Goal: Contribute content: Add original content to the website for others to see

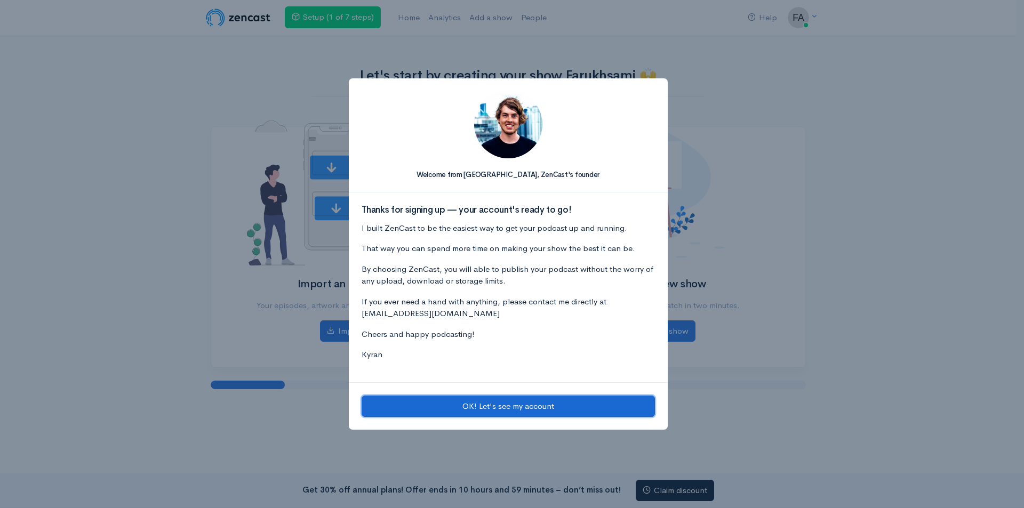
click at [498, 403] on button "OK! Let's see my account" at bounding box center [508, 407] width 293 height 22
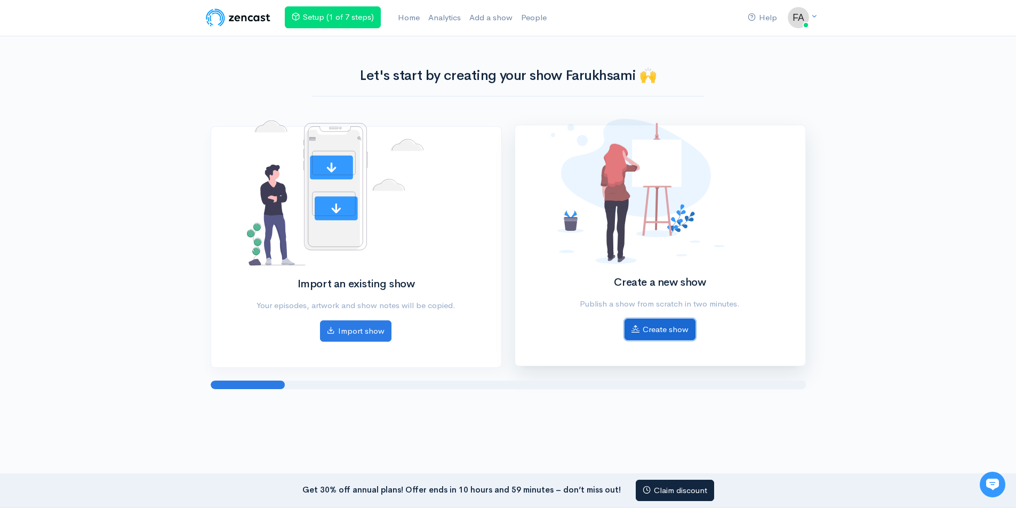
click at [672, 335] on link "Create show" at bounding box center [660, 330] width 71 height 22
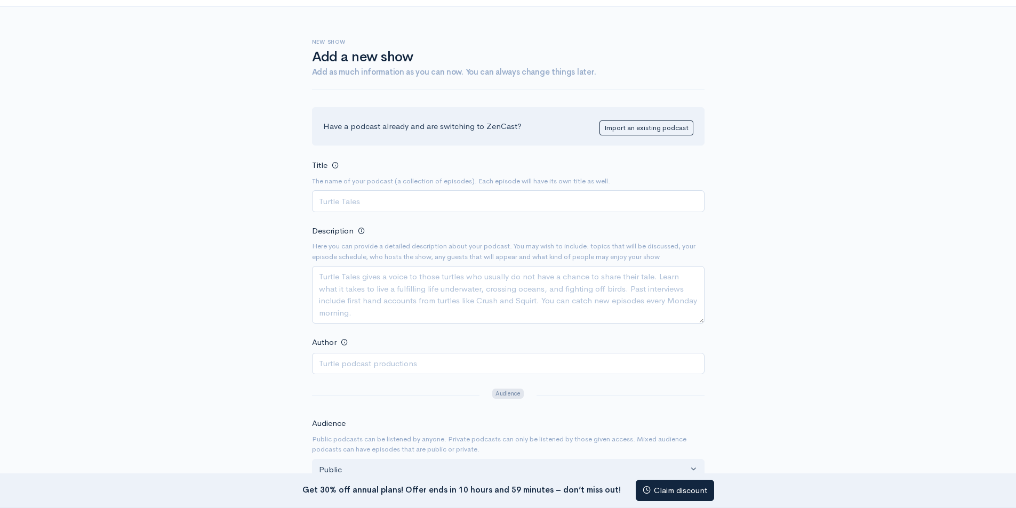
scroll to position [53, 0]
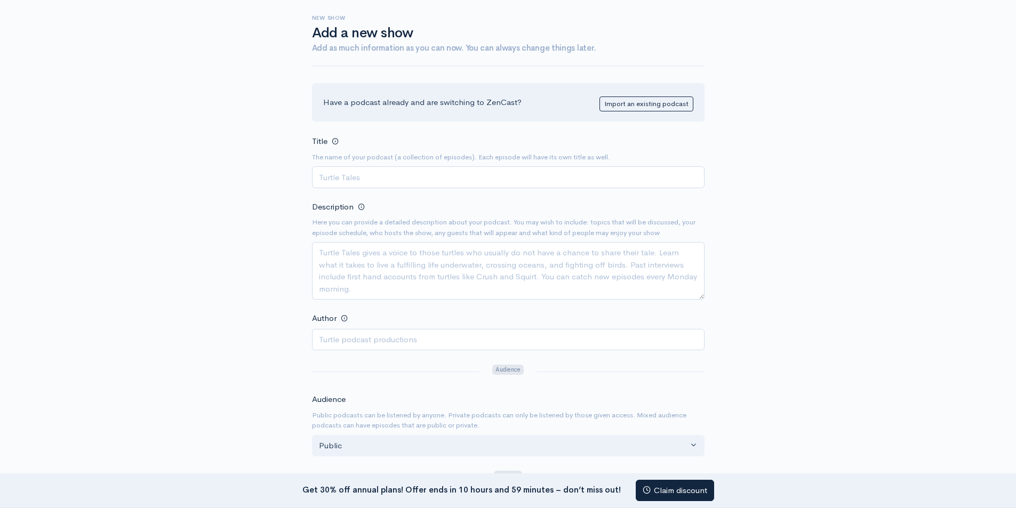
click at [71, 74] on div "Help Notifications View all Your profile Team settings Default team Current Log…" at bounding box center [508, 390] width 1016 height 887
click at [171, 144] on div "Help Notifications View all Your profile Team settings Default team Current Log…" at bounding box center [508, 390] width 1016 height 887
click at [380, 176] on input "Title" at bounding box center [508, 177] width 393 height 22
paste input "Sound Solutions with Wantek"
type input "Sound Solutions with Wantek"
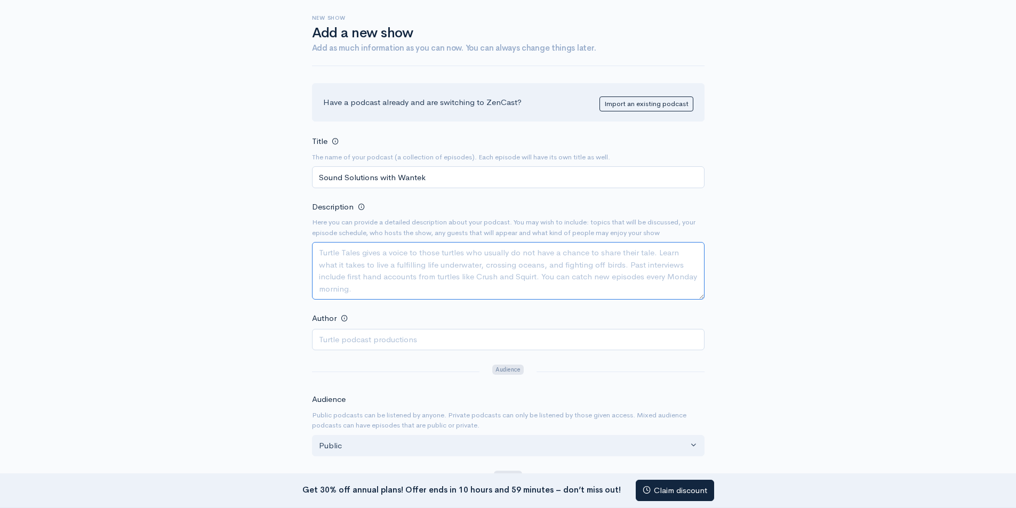
click at [378, 262] on textarea "Description" at bounding box center [508, 271] width 393 height 58
paste textarea "Sound Solutions with Wantek is your dedicated podcast for exploring the latest …"
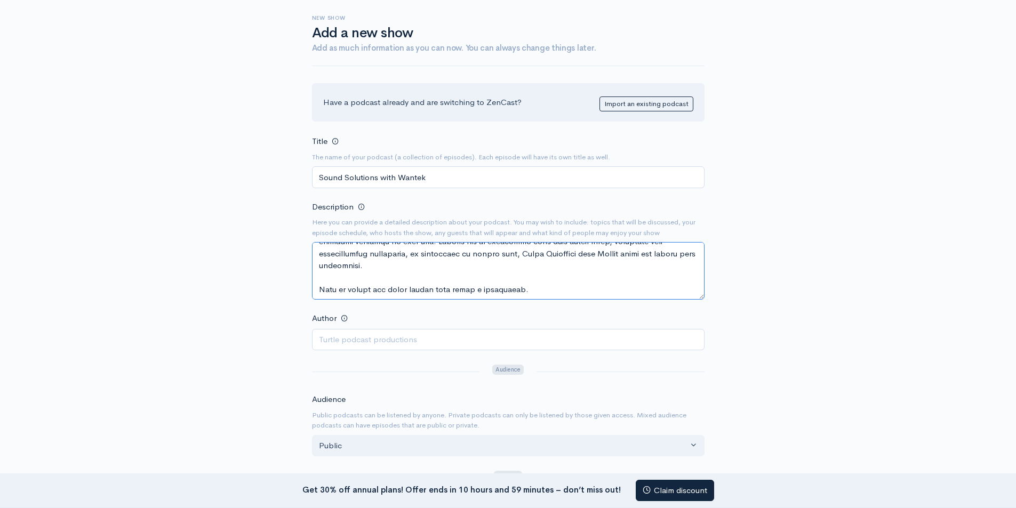
scroll to position [156, 0]
type textarea "Sound Solutions with Wantek is your dedicated podcast for exploring the latest …"
click at [380, 336] on input "Author" at bounding box center [508, 340] width 393 height 22
paste input "[PERSON_NAME]"
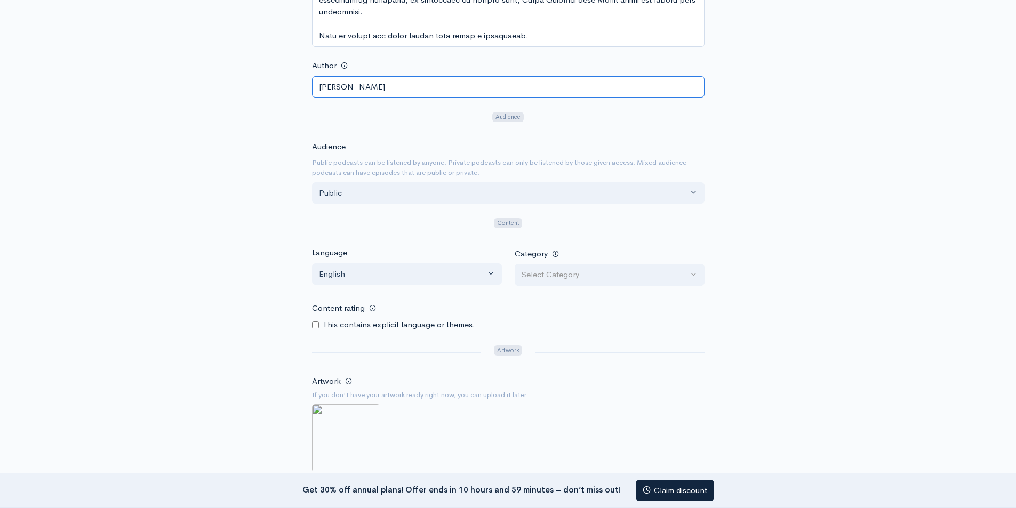
scroll to position [320, 0]
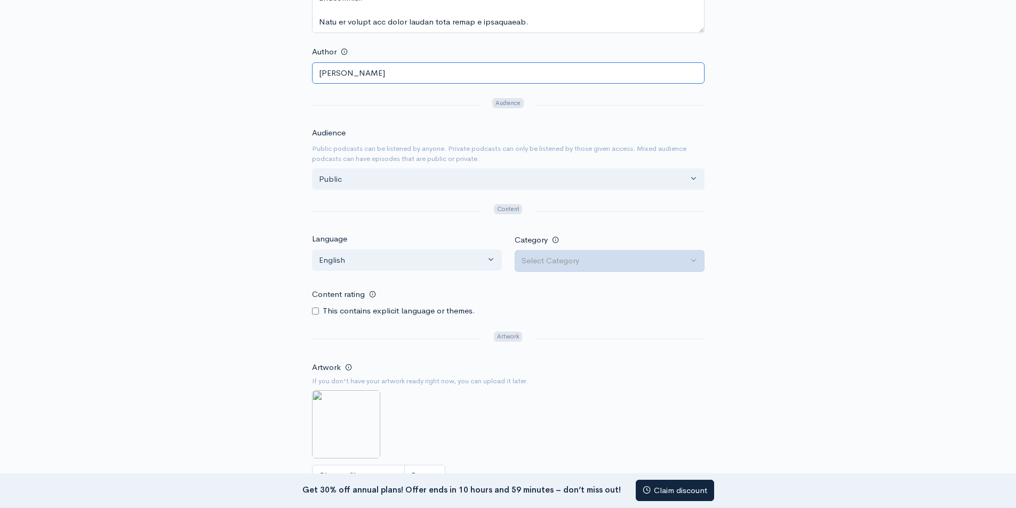
type input "[PERSON_NAME]"
click at [591, 264] on div "Select Category" at bounding box center [605, 261] width 166 height 12
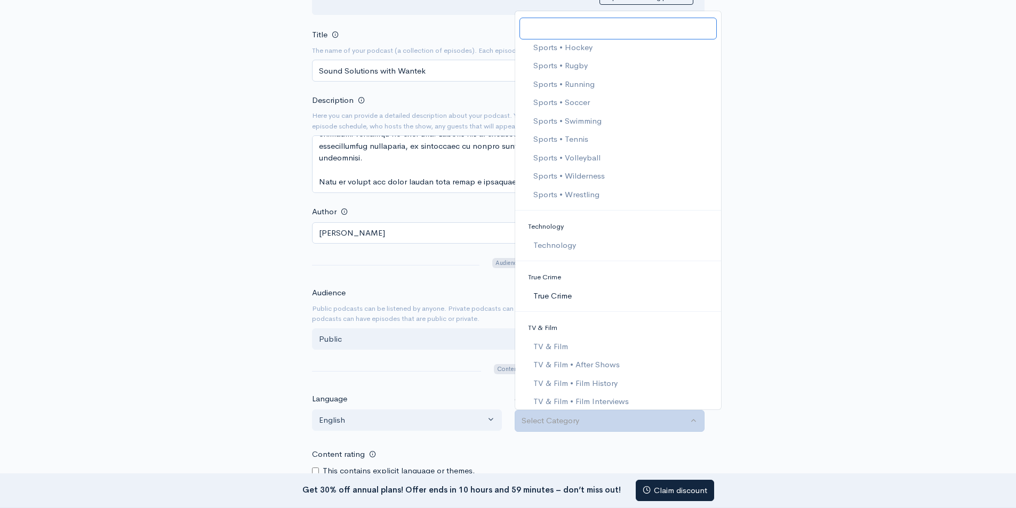
scroll to position [2294, 0]
click at [560, 211] on span "Technology" at bounding box center [554, 210] width 43 height 12
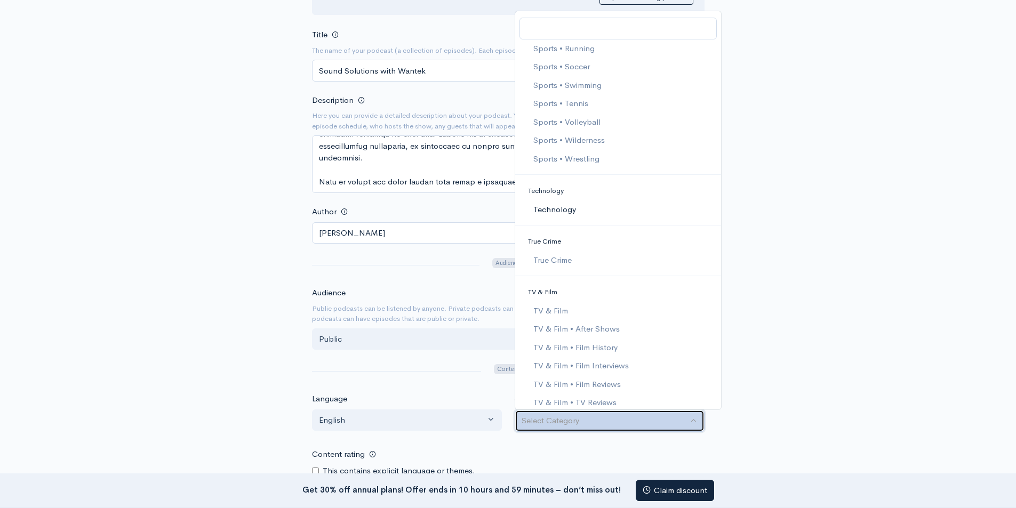
select select "Technology"
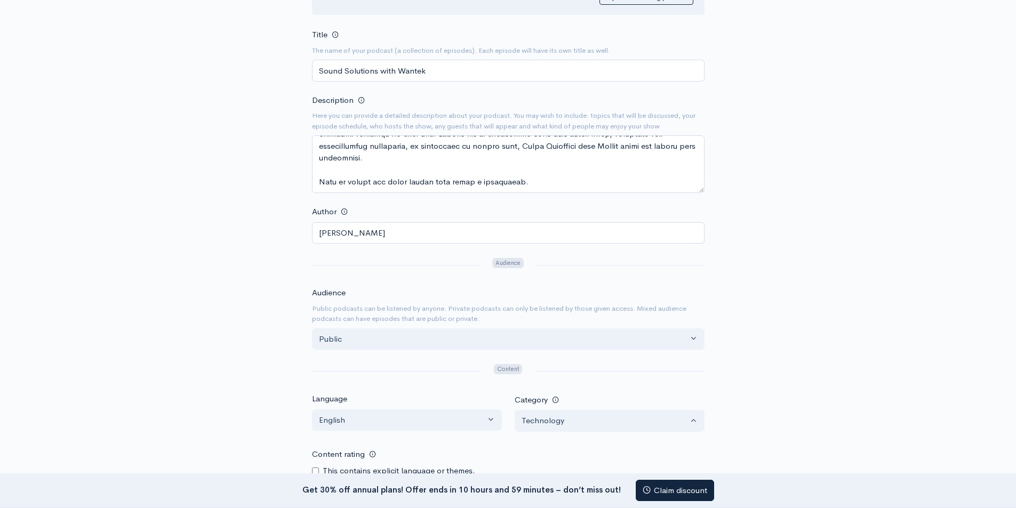
click at [825, 208] on div "Help Notifications View all Your profile Team settings Default team Current Log…" at bounding box center [508, 283] width 1016 height 887
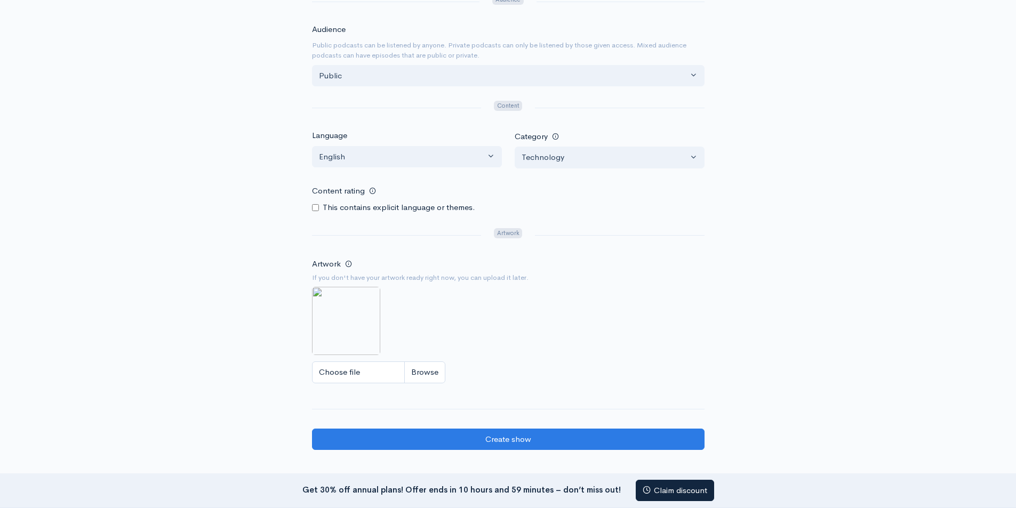
scroll to position [427, 0]
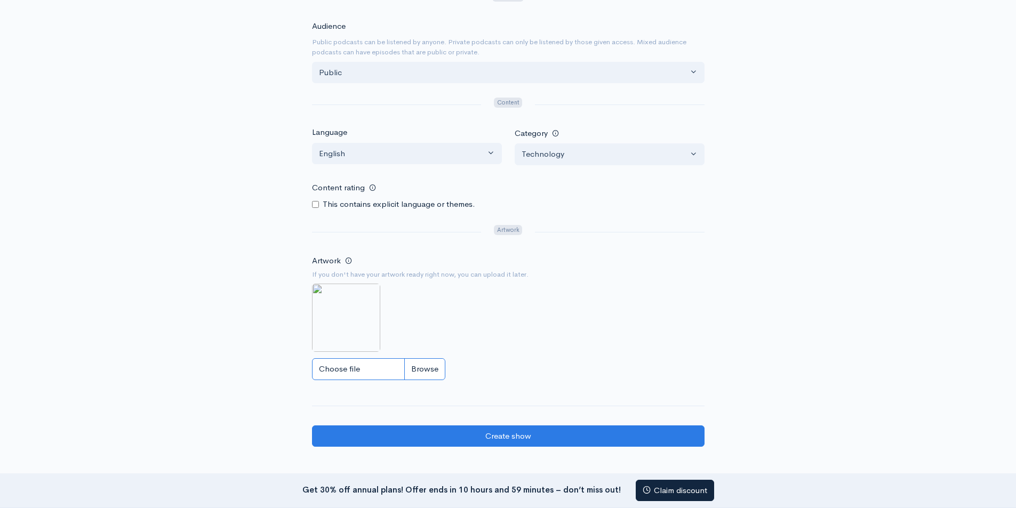
click at [349, 370] on input "Choose file" at bounding box center [378, 369] width 133 height 22
type input "C:\fakepath\Sound Solutions with Wantek (1).png"
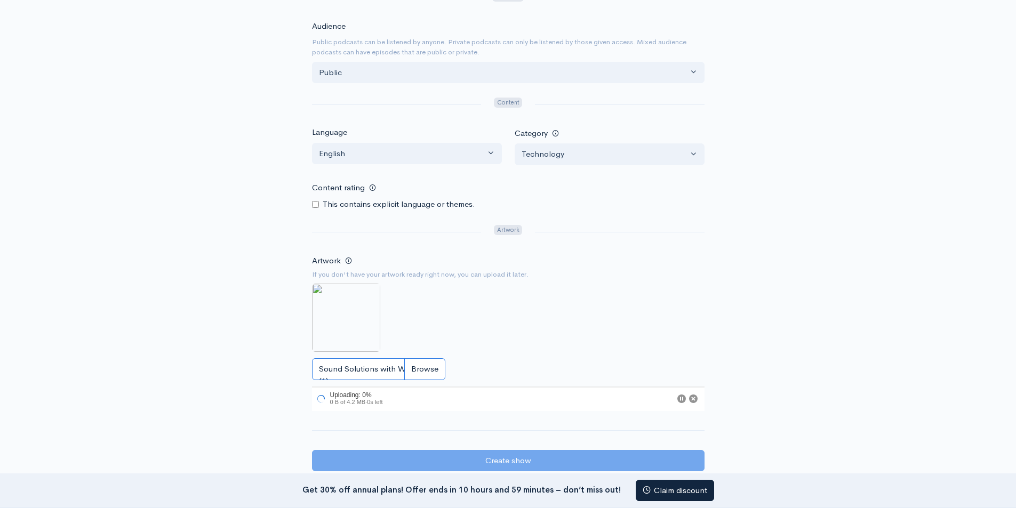
scroll to position [480, 0]
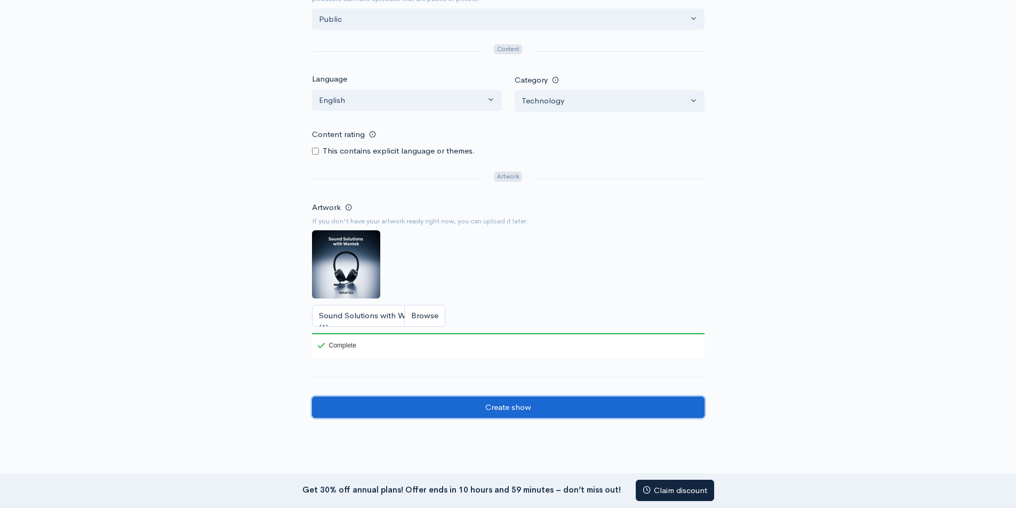
click at [529, 414] on input "Create show" at bounding box center [508, 408] width 393 height 22
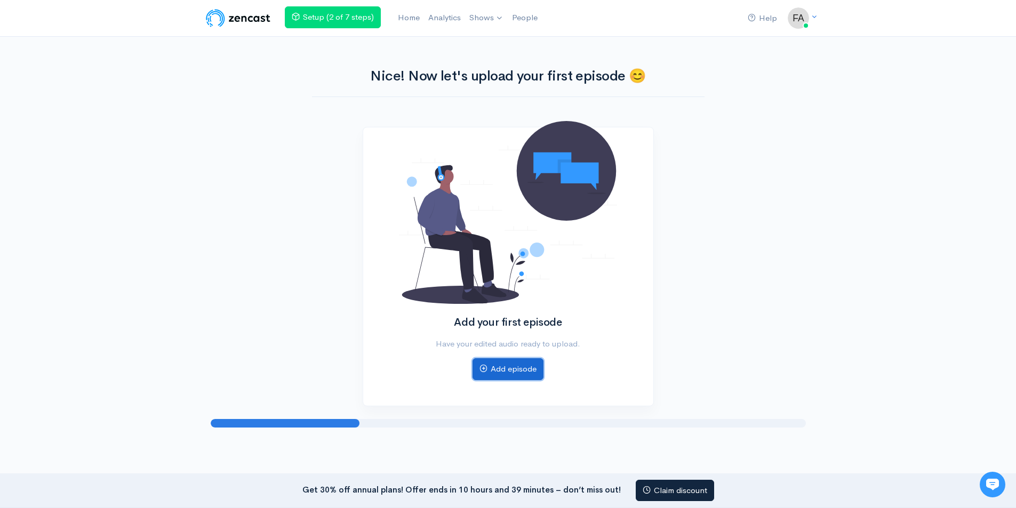
click at [516, 369] on link "Add episode" at bounding box center [508, 369] width 71 height 22
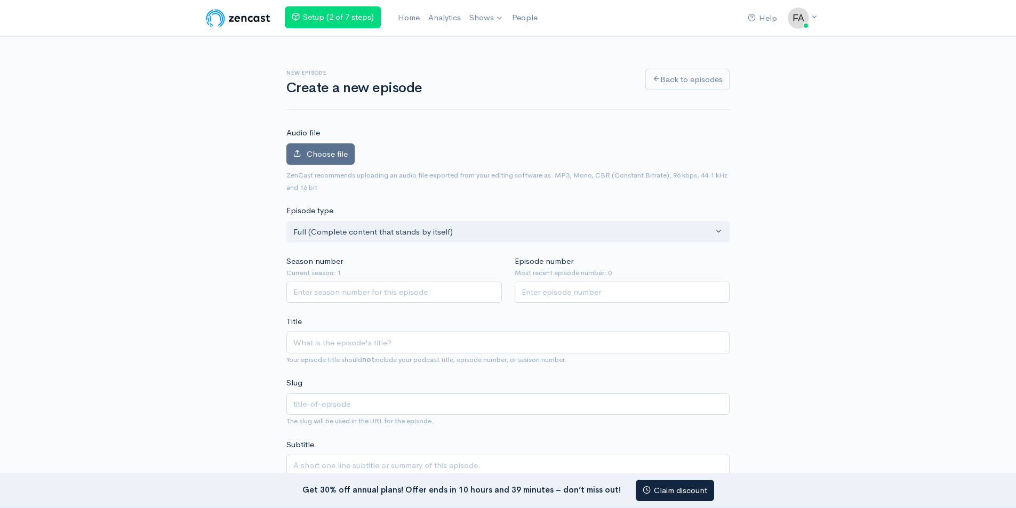
click at [336, 157] on span "Choose file" at bounding box center [327, 154] width 41 height 10
click at [0, 0] on input "Choose file" at bounding box center [0, 0] width 0 height 0
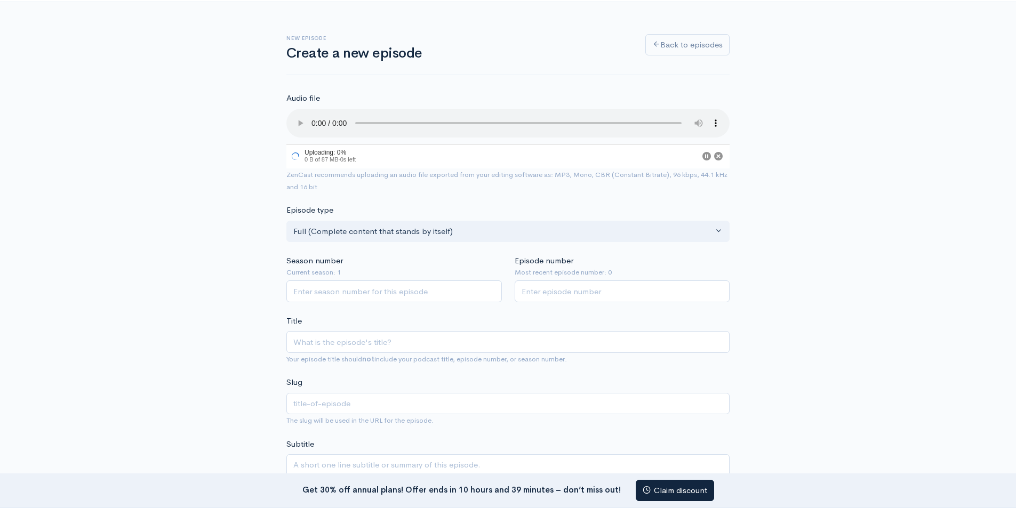
scroll to position [53, 0]
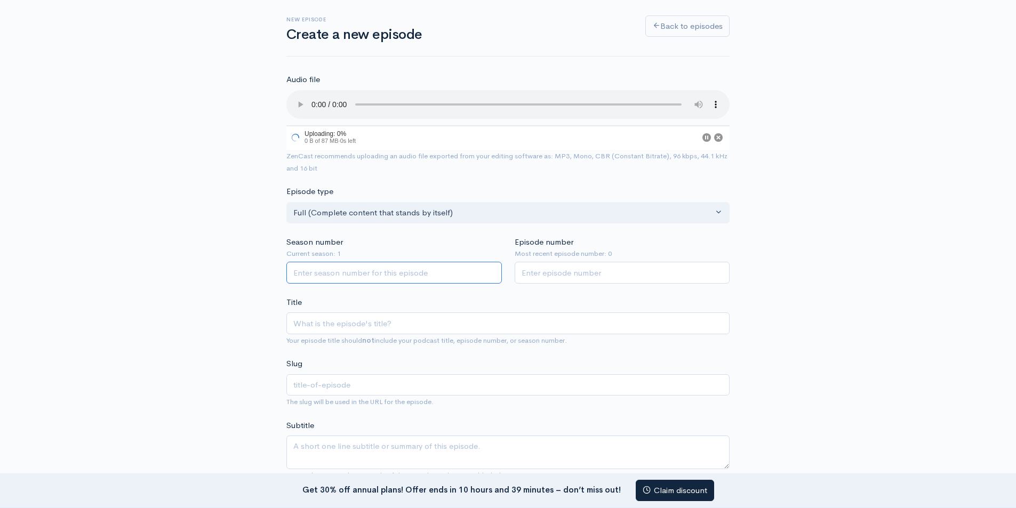
click at [340, 268] on input "Season number" at bounding box center [394, 273] width 216 height 22
type input "1"
click at [541, 272] on input "1" at bounding box center [623, 275] width 216 height 22
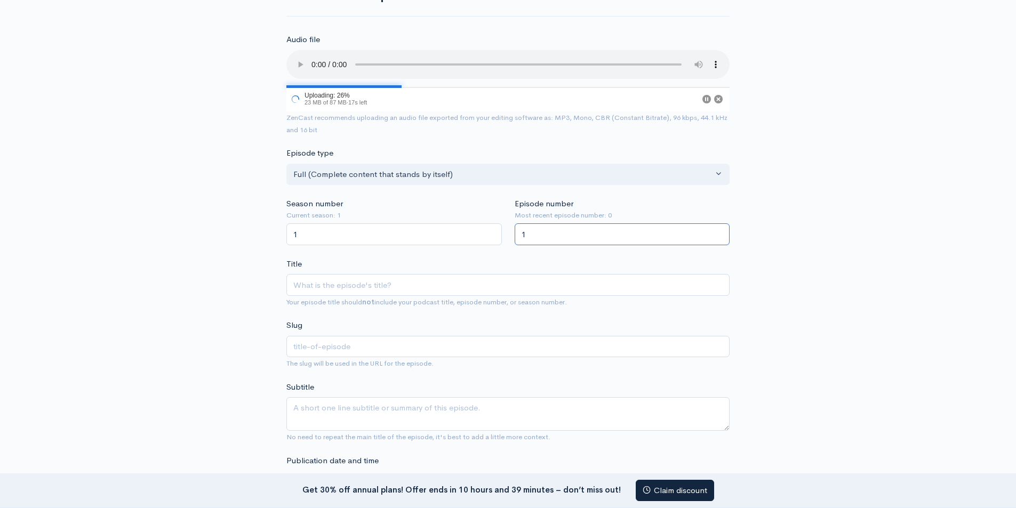
scroll to position [213, 0]
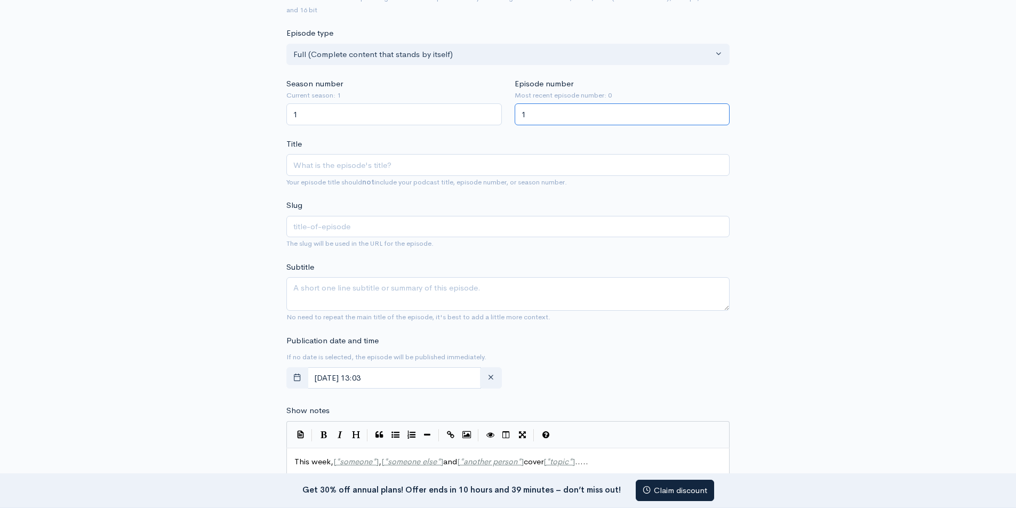
type input "1"
click at [338, 180] on small "Your episode title should not include your podcast title, episode number, or se…" at bounding box center [426, 182] width 281 height 9
click at [342, 166] on input "Title" at bounding box center [507, 165] width 443 height 22
paste input "Finding Your Perfect USB C Headset for Work and Play"
type input "Finding Your Perfect USB C Headset for Work and Play"
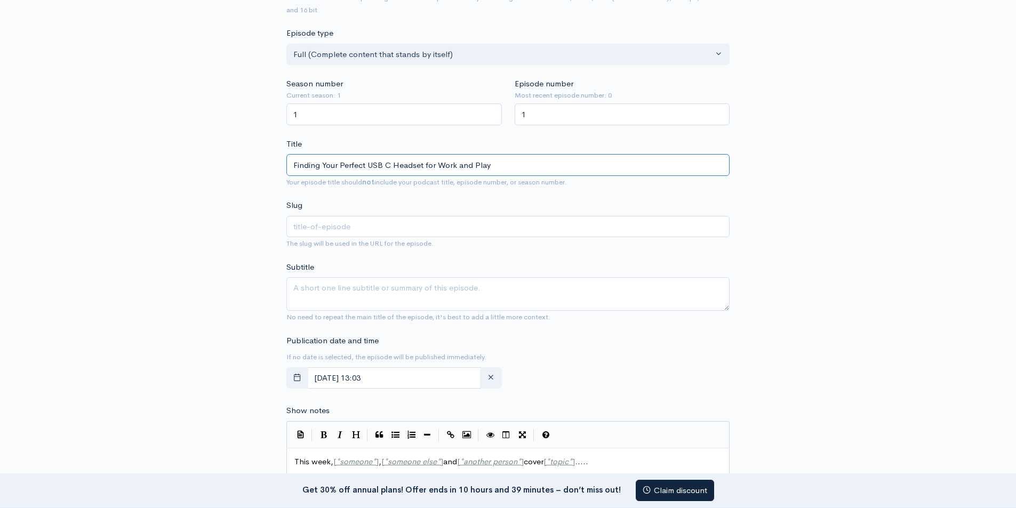
type input "finding-your-perfect-usb-c-headset-for-work-and-play"
type input "Finding Your Perfect USB C Headset for Work and Play"
click at [344, 296] on textarea "Subtitle" at bounding box center [507, 294] width 443 height 34
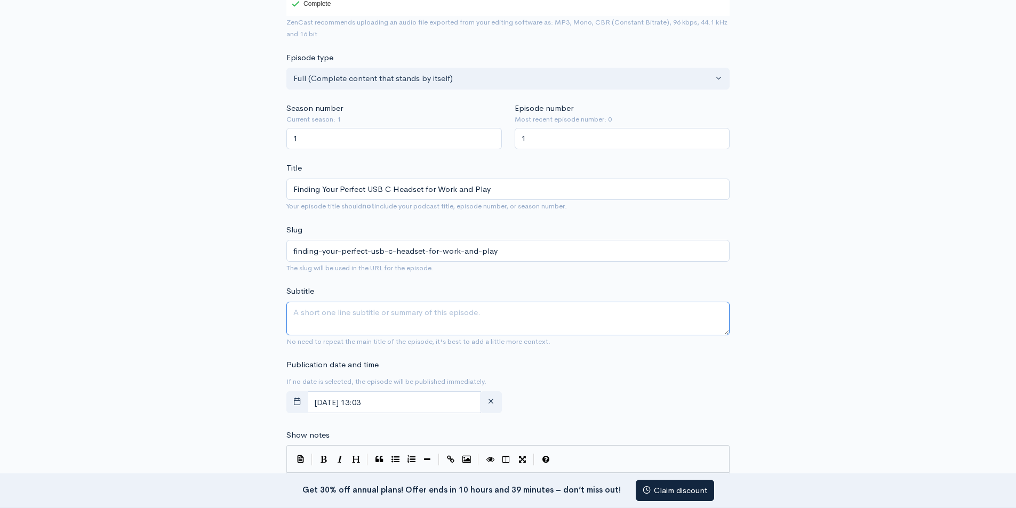
scroll to position [238, 0]
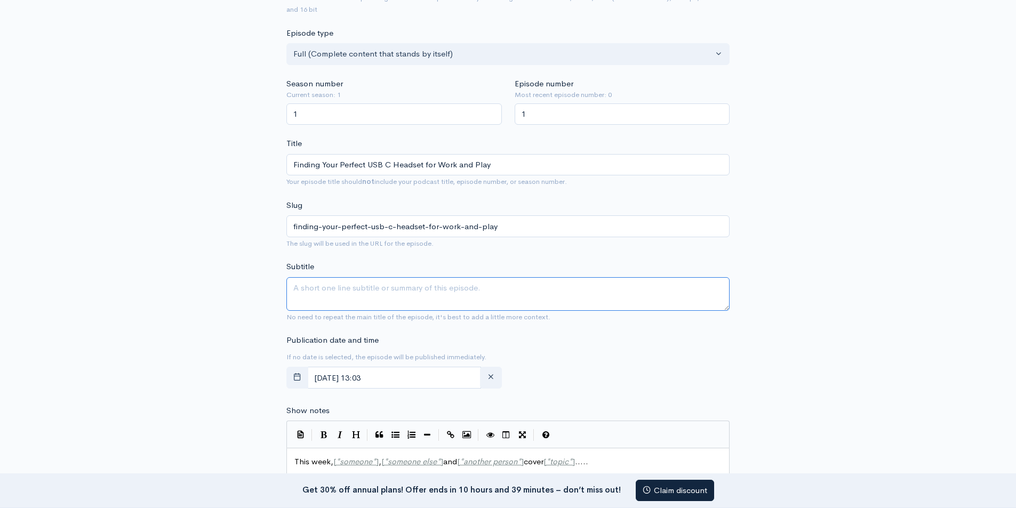
paste textarea "In this episode of Sound Solutions with Wantek, we focus on helping you discove…"
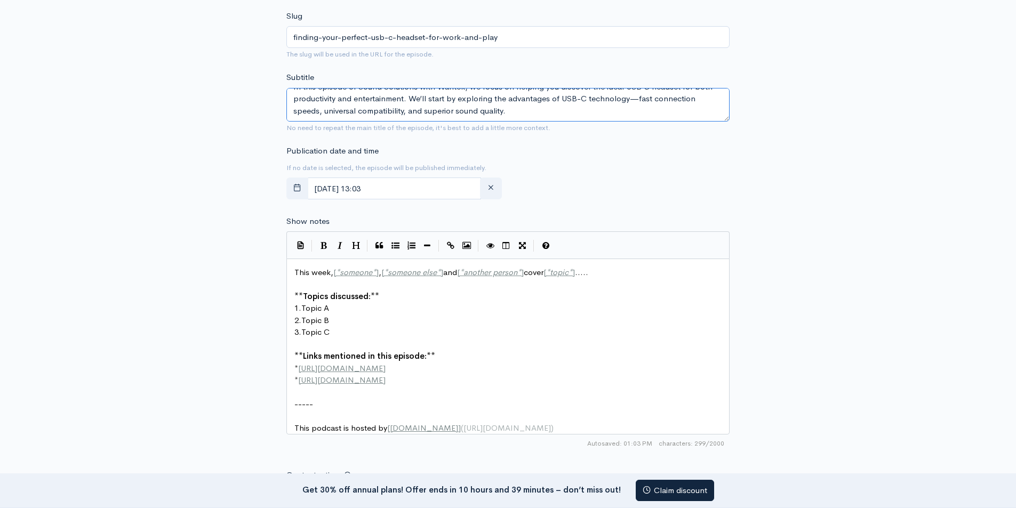
scroll to position [451, 0]
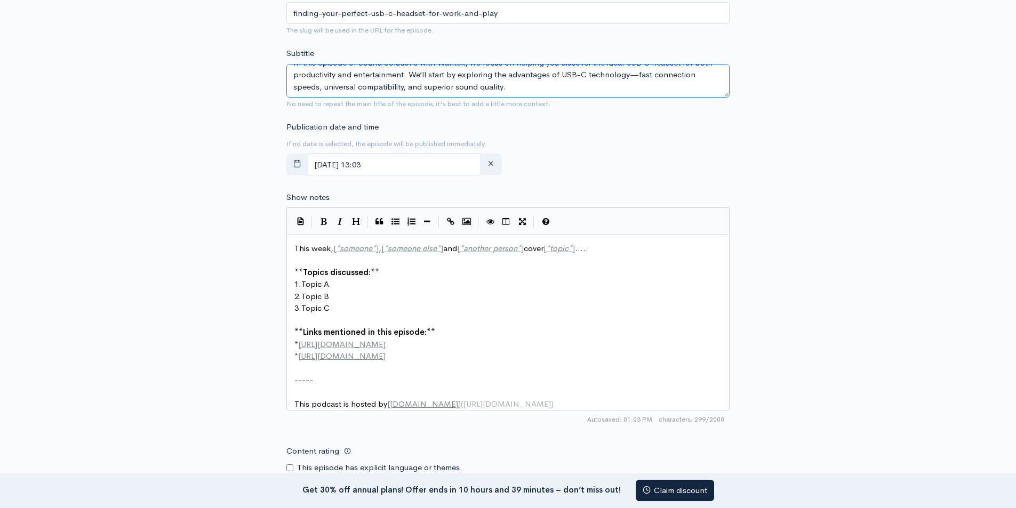
type textarea "In this episode of Sound Solutions with Wantek, we focus on helping you discove…"
click at [392, 292] on pre "2. Topic B" at bounding box center [512, 297] width 440 height 12
type textarea "This week, [*someone*], [*someone else*] and [*another person*] cover [*topic*]…"
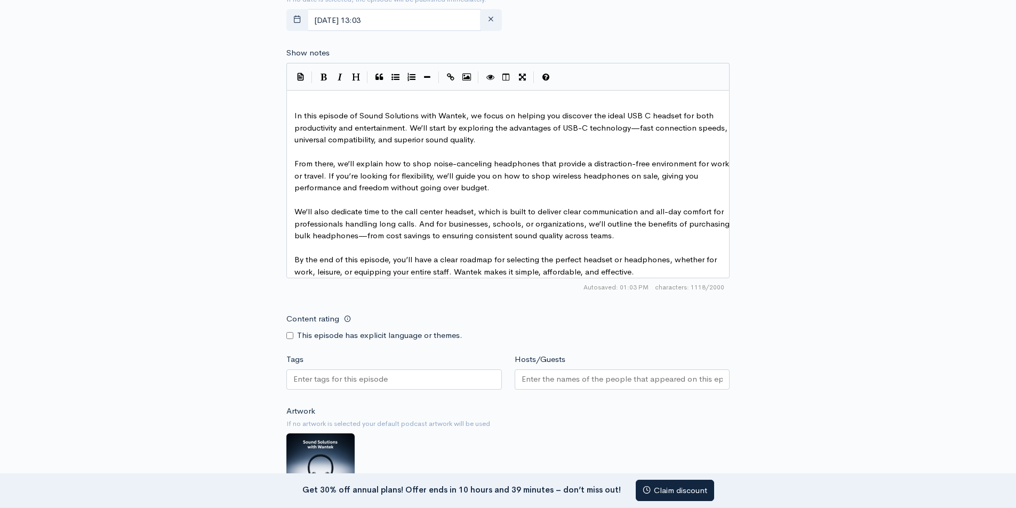
scroll to position [611, 0]
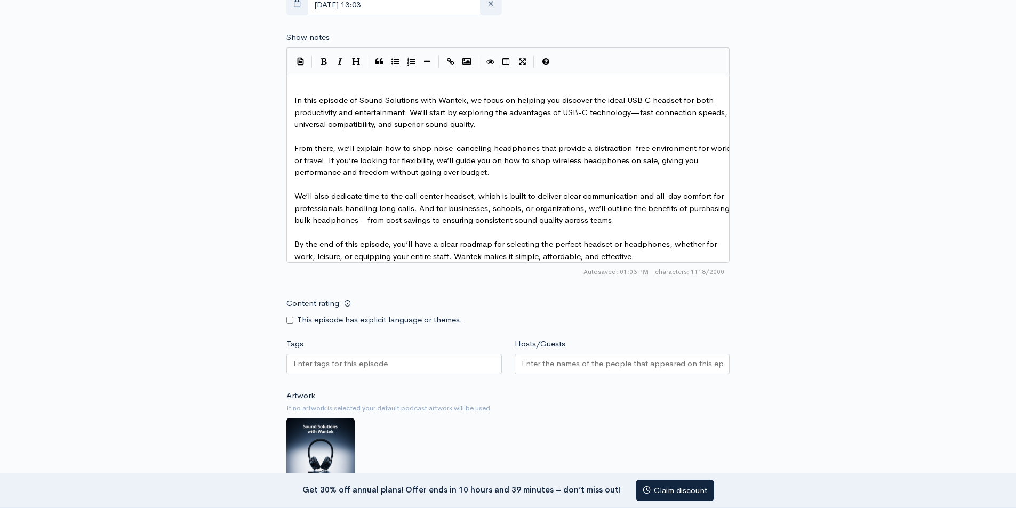
click at [543, 164] on pre "From there, we’ll explain how to shop noise-canceling headphones that provide a…" at bounding box center [512, 160] width 440 height 36
click at [551, 162] on span "From there, we’ll explain how to shop noise-canceling headphones that provide a…" at bounding box center [512, 160] width 437 height 34
type textarea "shop wireless headphones on sale"
drag, startPoint x: 552, startPoint y: 162, endPoint x: 671, endPoint y: 160, distance: 119.5
click at [456, 61] on button "Create Link" at bounding box center [451, 62] width 16 height 16
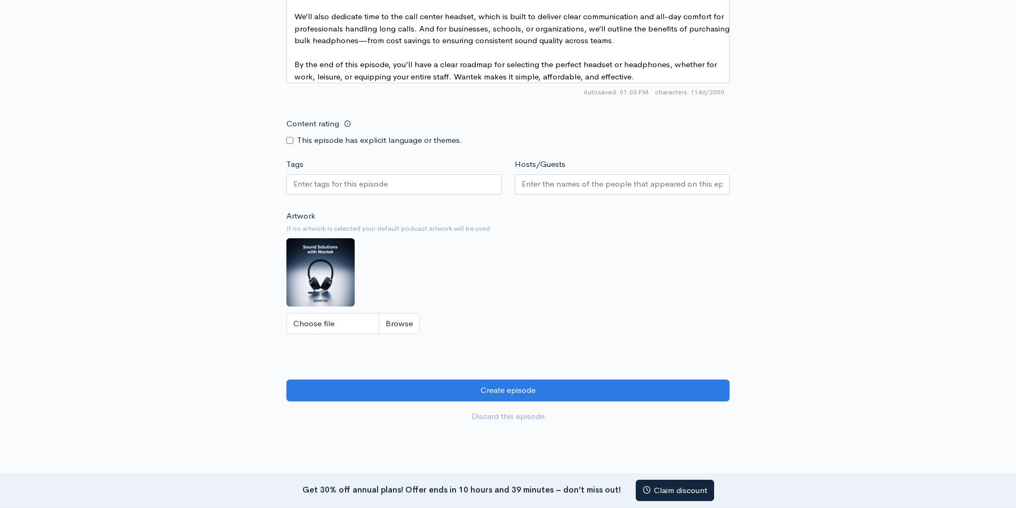
scroll to position [825, 0]
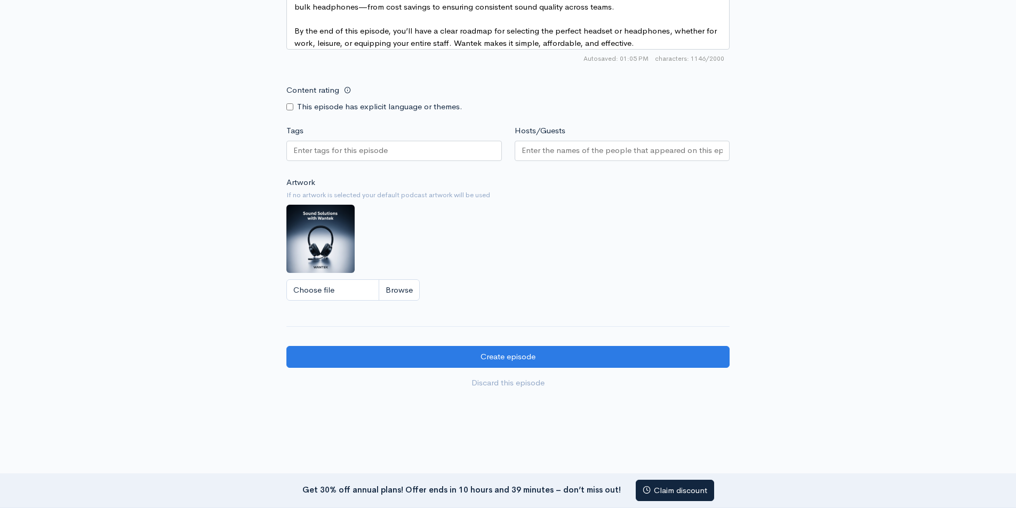
click at [351, 154] on input "Tags" at bounding box center [341, 151] width 96 height 12
type input "music"
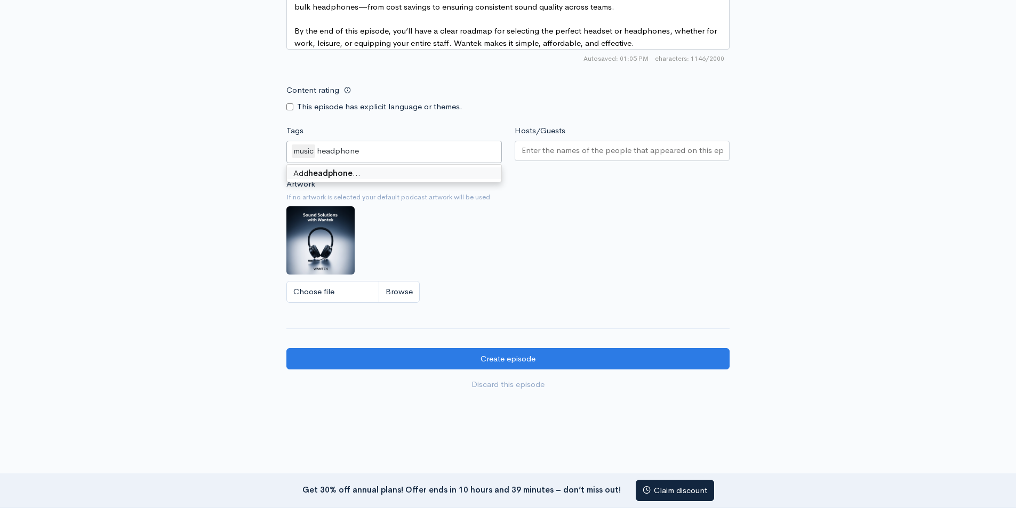
type input "headphones"
type input "headset"
click at [556, 157] on input "Hosts/Guests" at bounding box center [623, 151] width 202 height 12
paste input "[PERSON_NAME]"
type input "[PERSON_NAME]"
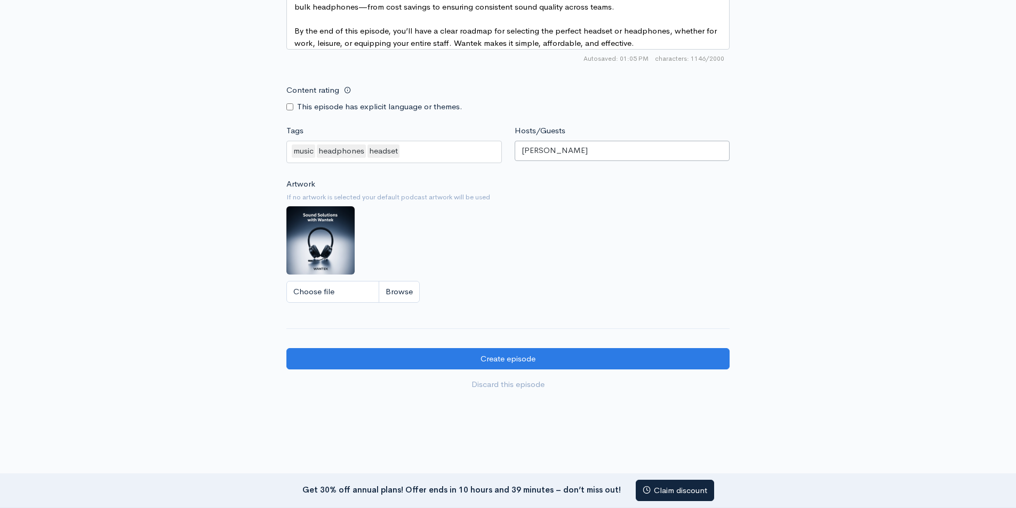
scroll to position [0, 0]
click at [338, 299] on input "Choose file" at bounding box center [352, 292] width 133 height 22
type input "C:\fakepath\Finding Your Perfect USB C Headset for Work and Play (1).png"
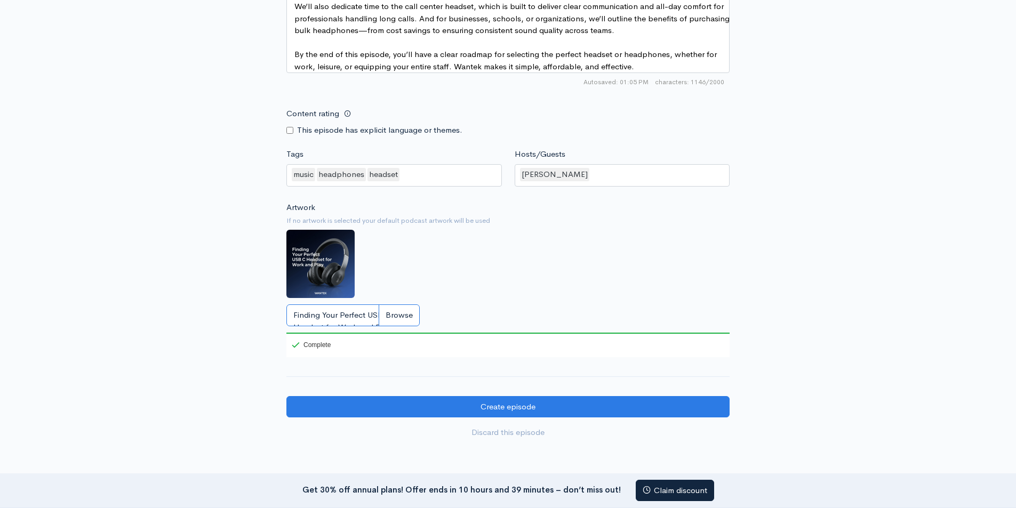
scroll to position [896, 0]
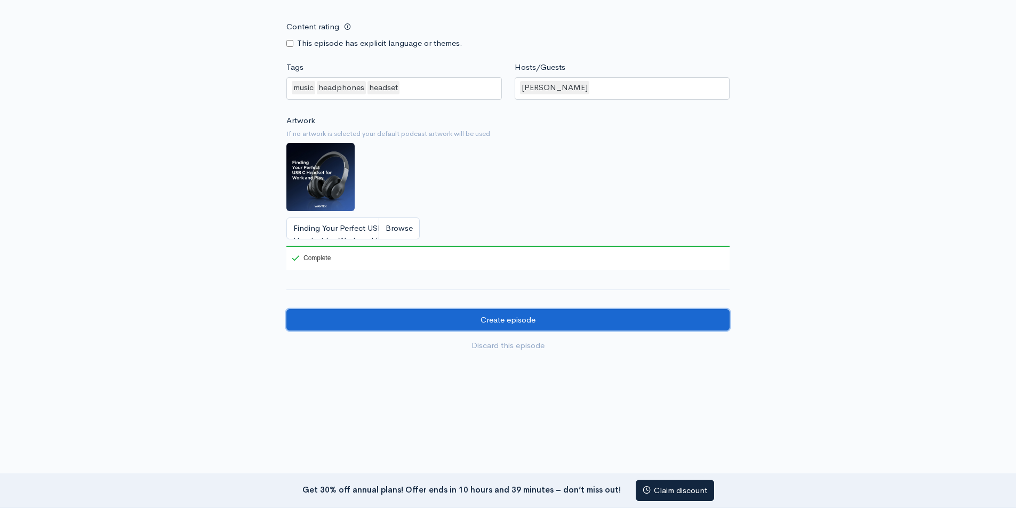
click at [477, 315] on input "Create episode" at bounding box center [507, 320] width 443 height 22
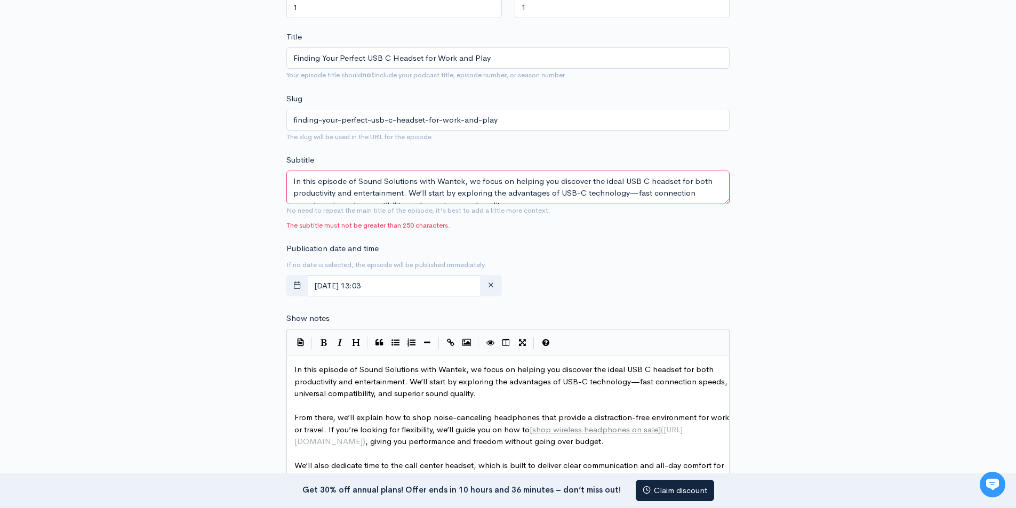
scroll to position [12, 0]
drag, startPoint x: 409, startPoint y: 182, endPoint x: 546, endPoint y: 192, distance: 136.9
click at [546, 192] on textarea "In this episode of Sound Solutions with Wantek, we focus on helping you discove…" at bounding box center [507, 188] width 443 height 34
type textarea "In this episode of Sound Solutions with Wantek, we focus on helping you discove…"
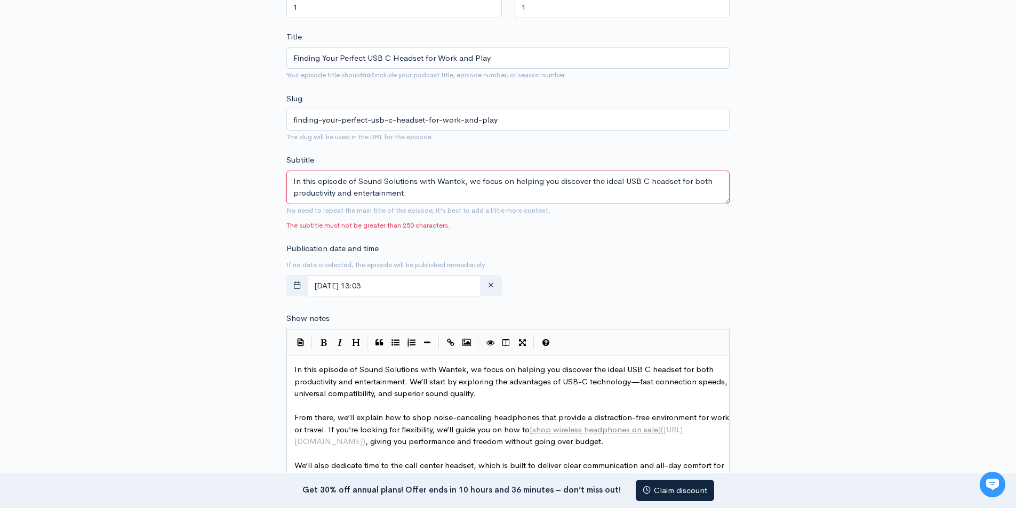
click at [624, 270] on div "Publication date and time If no date is selected, the episode will be published…" at bounding box center [508, 272] width 456 height 59
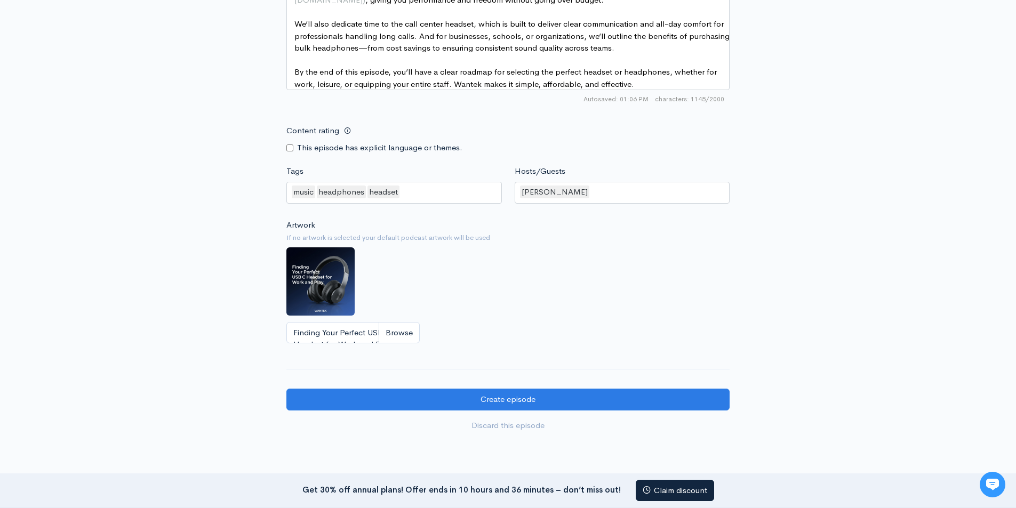
scroll to position [849, 0]
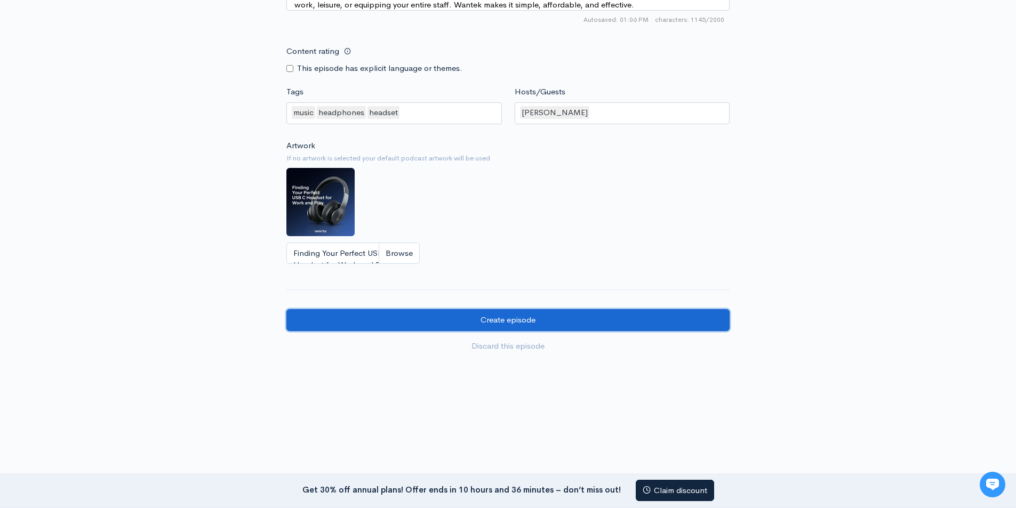
click at [540, 326] on input "Create episode" at bounding box center [507, 320] width 443 height 22
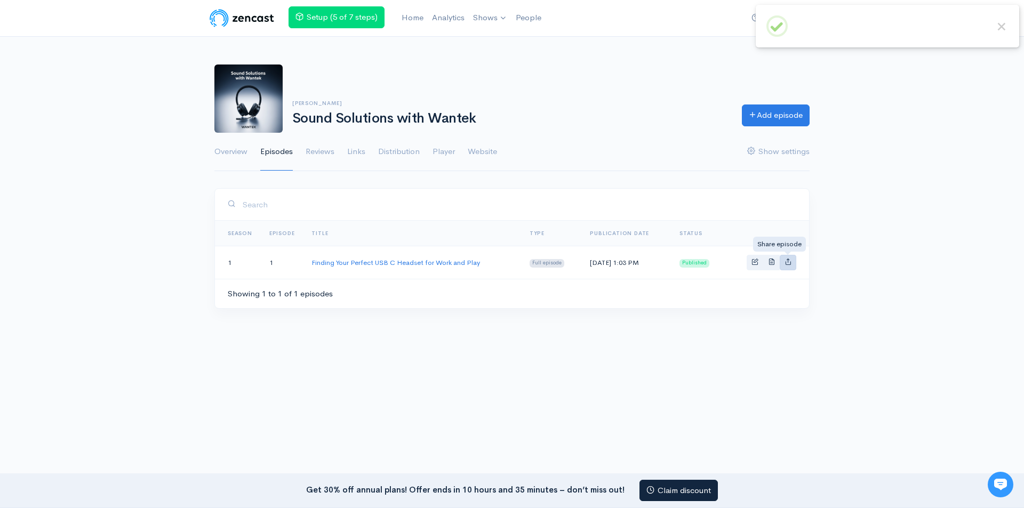
click at [784, 265] on link "Basic example" at bounding box center [788, 262] width 17 height 15
type input "https://sound-solutions-with-wantek-2026.zencast.website/episodes/finding-your-…"
type input "https://media.zencast.fm/sound-solutions-with-wantek-2026/e6c1b19a-bcad-4412-98…"
type input "<iframe src='https://share.zencast.fm/embed/episode/e6c1b19a-bcad-4412-98c0-faa…"
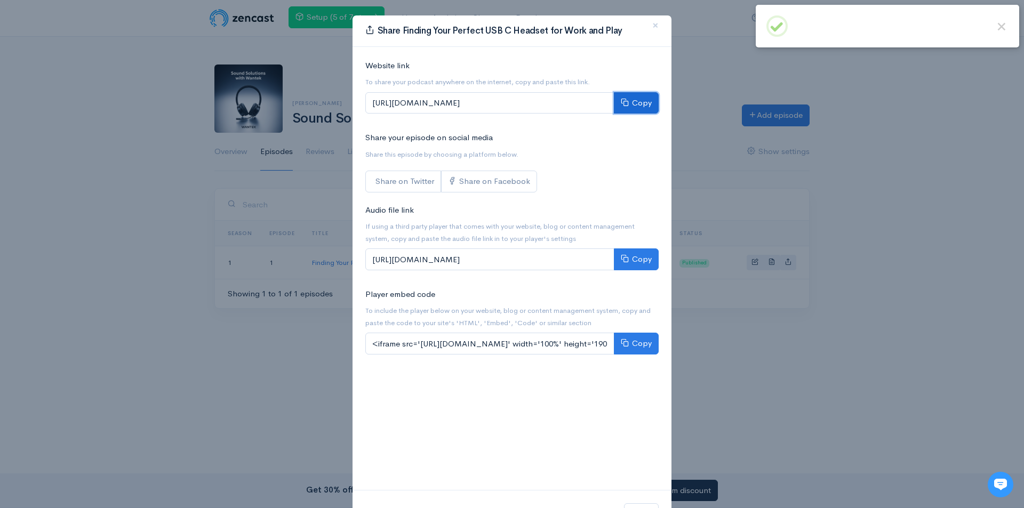
click at [621, 99] on icon at bounding box center [625, 102] width 8 height 8
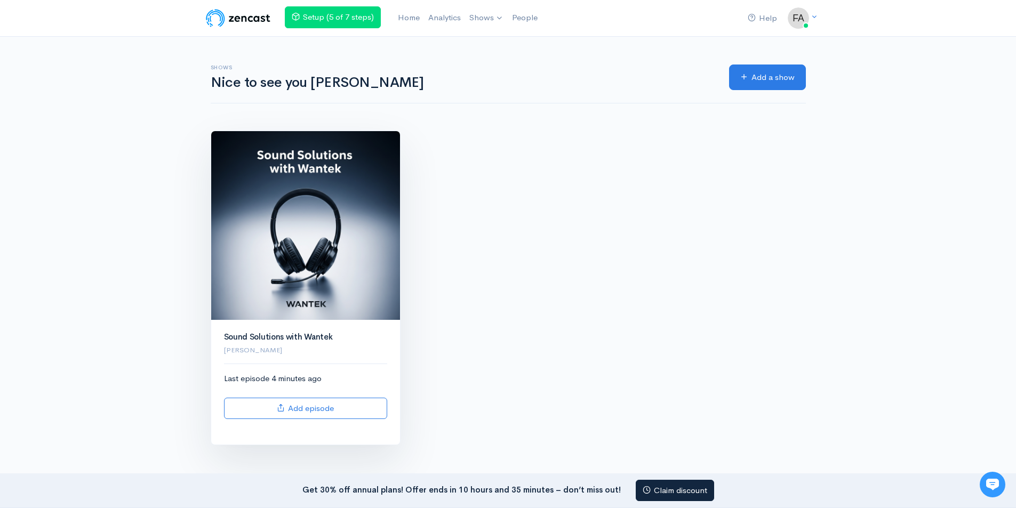
click at [302, 234] on img at bounding box center [305, 225] width 189 height 189
